Goal: Information Seeking & Learning: Check status

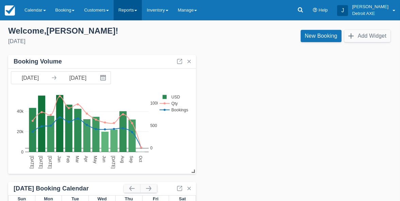
click at [137, 10] on link "Reports" at bounding box center [127, 10] width 28 height 20
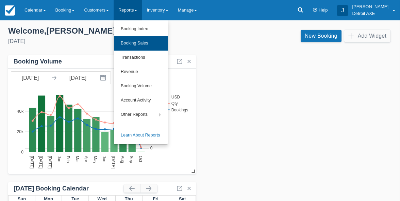
click at [148, 42] on link "Booking Sales" at bounding box center [141, 43] width 54 height 14
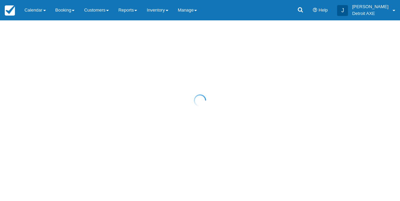
select select "20"
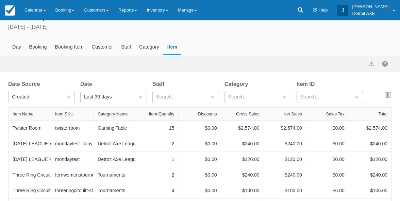
click at [313, 103] on div "Search..." at bounding box center [329, 97] width 67 height 12
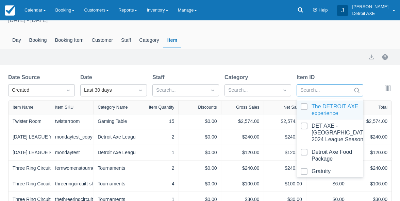
scroll to position [23, 0]
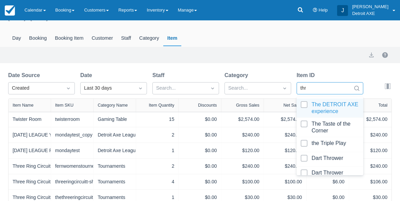
type input "thre"
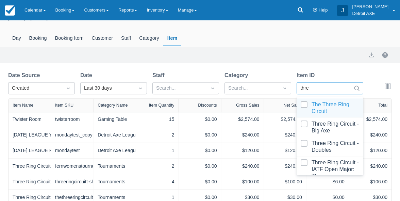
click at [328, 110] on div at bounding box center [329, 108] width 58 height 14
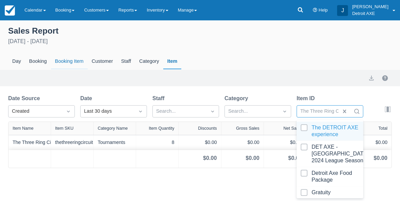
click at [68, 63] on div "Booking Item" at bounding box center [69, 62] width 37 height 16
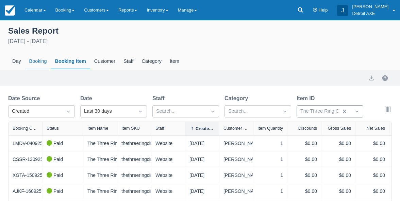
click at [41, 60] on div "Booking" at bounding box center [38, 62] width 26 height 16
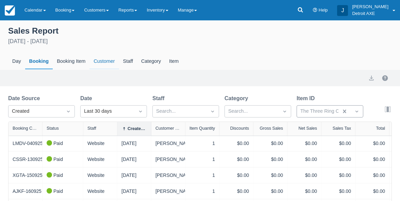
click at [100, 63] on div "Customer" at bounding box center [103, 62] width 29 height 16
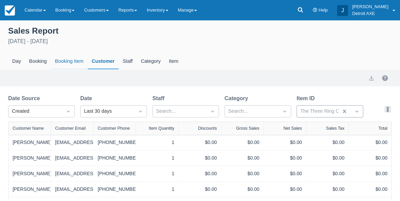
click at [77, 58] on div "Booking Item" at bounding box center [69, 62] width 37 height 16
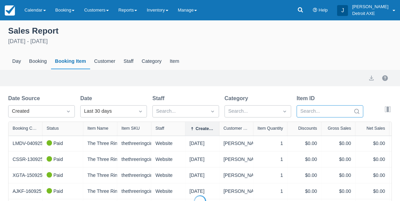
select select "20"
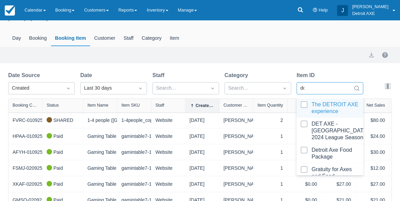
scroll to position [23, 0]
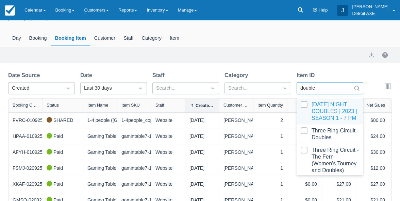
type input "doubles"
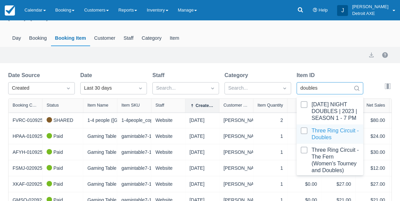
click at [323, 139] on div at bounding box center [329, 134] width 58 height 14
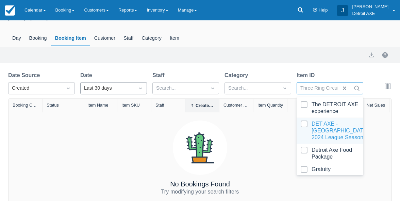
click at [124, 86] on div "Last 30 days" at bounding box center [107, 88] width 47 height 7
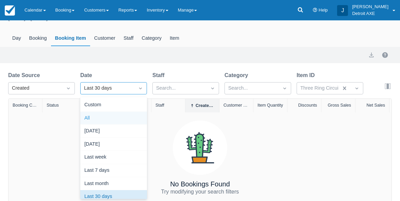
click at [104, 116] on div "All" at bounding box center [113, 118] width 67 height 13
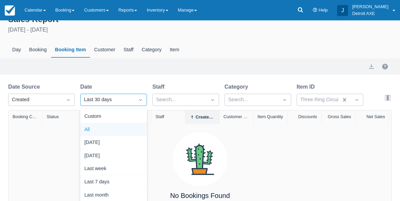
select select "20"
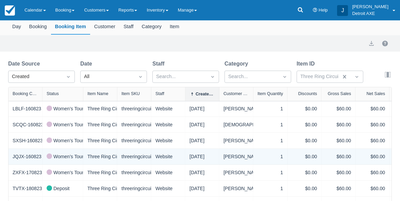
scroll to position [14, 0]
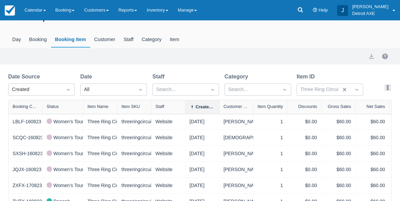
click at [203, 103] on div "Created Date" at bounding box center [202, 107] width 34 height 14
select select "20"
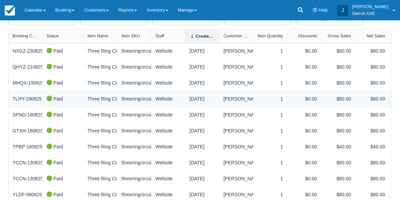
scroll to position [86, 0]
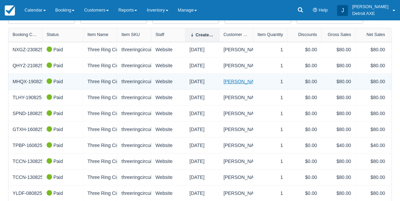
click at [242, 82] on link "Kimmy Supnet" at bounding box center [242, 81] width 39 height 7
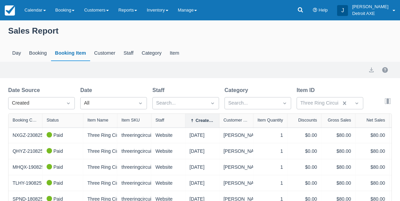
select select "20"
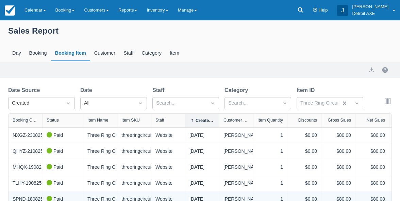
scroll to position [86, 0]
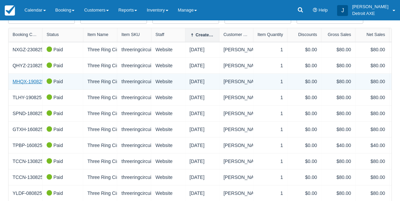
click at [28, 78] on link "MHQX-190825" at bounding box center [29, 81] width 32 height 7
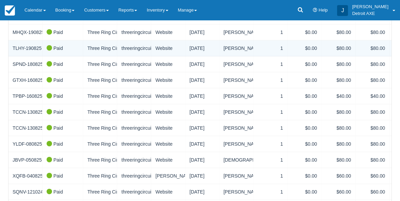
scroll to position [135, 0]
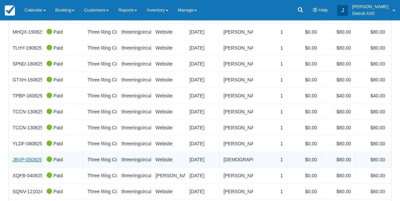
click at [30, 158] on link "JBVP-050825" at bounding box center [27, 159] width 29 height 7
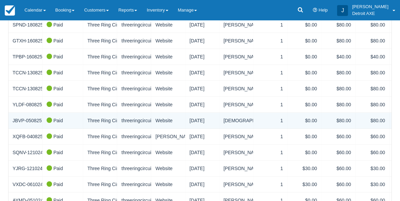
scroll to position [173, 0]
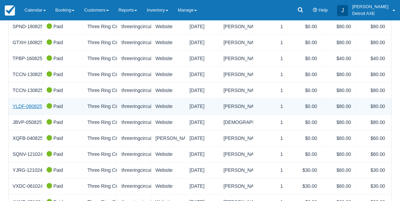
click at [24, 106] on link "YLDF-080825" at bounding box center [27, 106] width 29 height 7
click at [137, 109] on div "threeringcircuit-womenstourney_copy" at bounding box center [134, 107] width 34 height 16
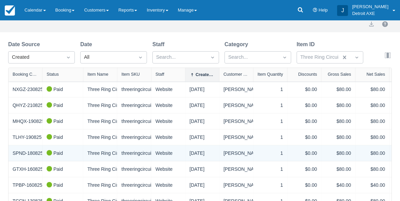
scroll to position [45, 0]
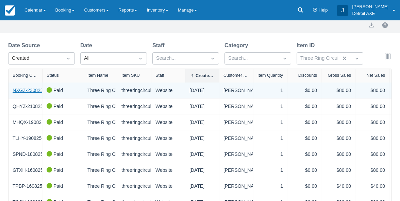
click at [33, 91] on link "NXGZ-230825" at bounding box center [28, 90] width 31 height 7
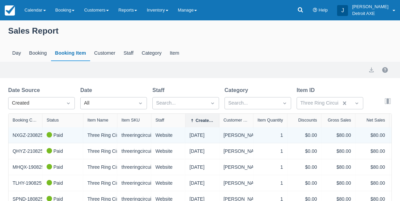
scroll to position [0, 0]
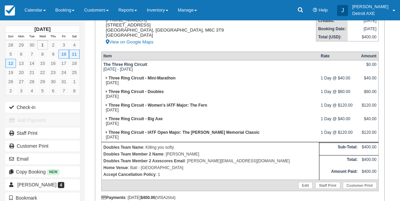
scroll to position [118, 0]
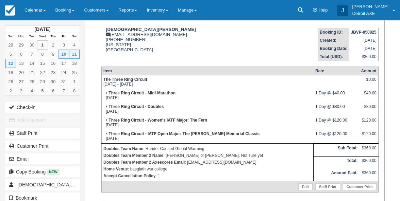
scroll to position [68, 0]
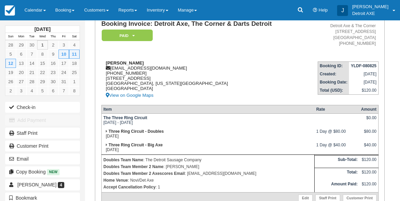
scroll to position [63, 0]
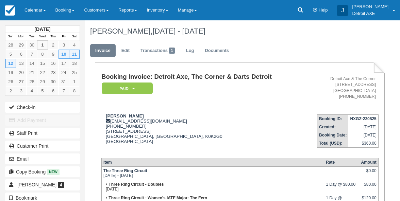
scroll to position [135, 0]
